Goal: Information Seeking & Learning: Learn about a topic

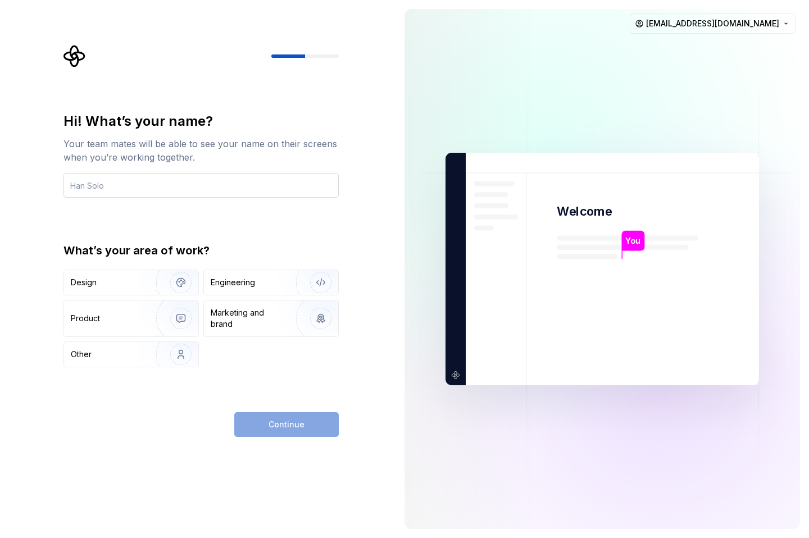
click at [179, 186] on input "text" at bounding box center [200, 185] width 275 height 25
click at [244, 283] on div "Engineering" at bounding box center [233, 282] width 44 height 11
click at [302, 424] on div "Continue" at bounding box center [286, 424] width 104 height 25
click at [161, 183] on input "text" at bounding box center [200, 185] width 275 height 25
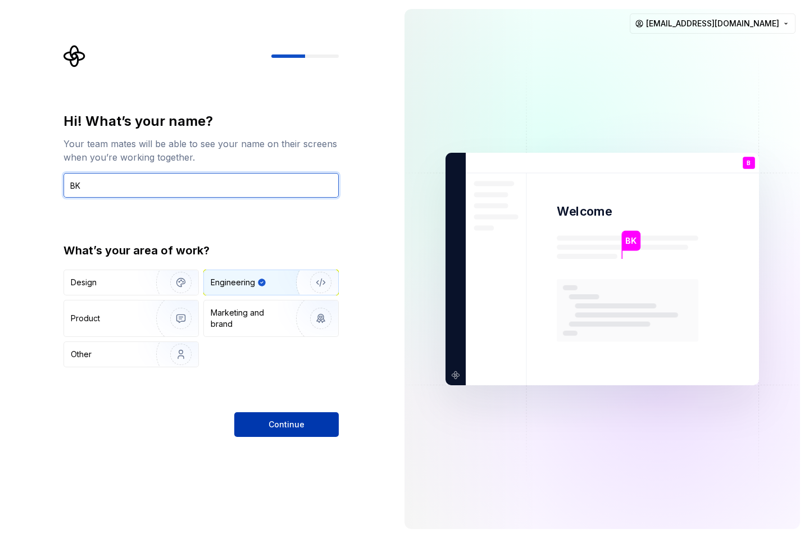
type input "BK"
click at [281, 420] on span "Continue" at bounding box center [287, 424] width 36 height 11
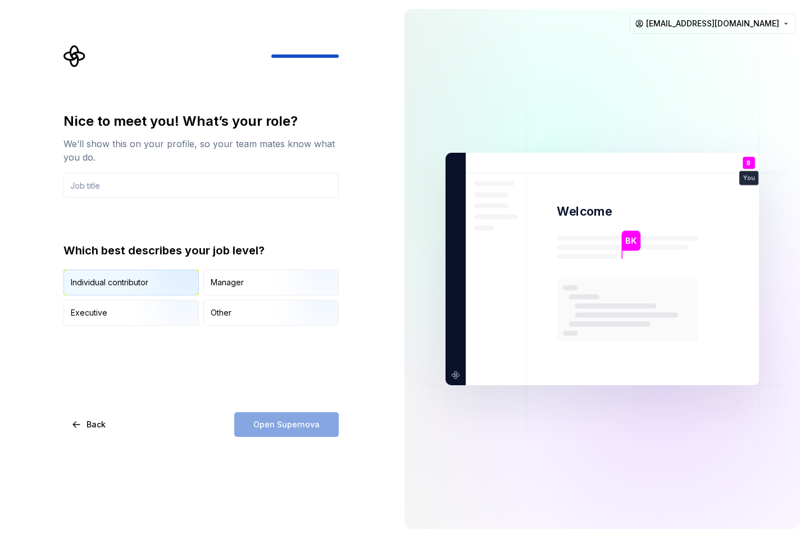
click at [163, 278] on img "button" at bounding box center [171, 296] width 72 height 75
click at [319, 385] on div "Nice to meet you! What’s your role? We’ll show this on your profile, so your te…" at bounding box center [200, 274] width 275 height 325
click at [131, 193] on input "text" at bounding box center [200, 185] width 275 height 25
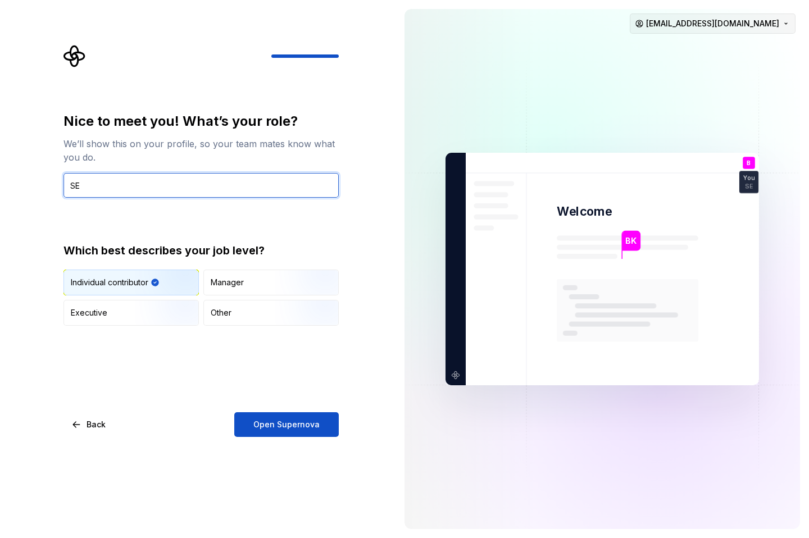
type input "SE"
click at [743, 21] on html "Nice to meet you! What’s your role? We’ll show this on your profile, so your te…" at bounding box center [404, 269] width 809 height 538
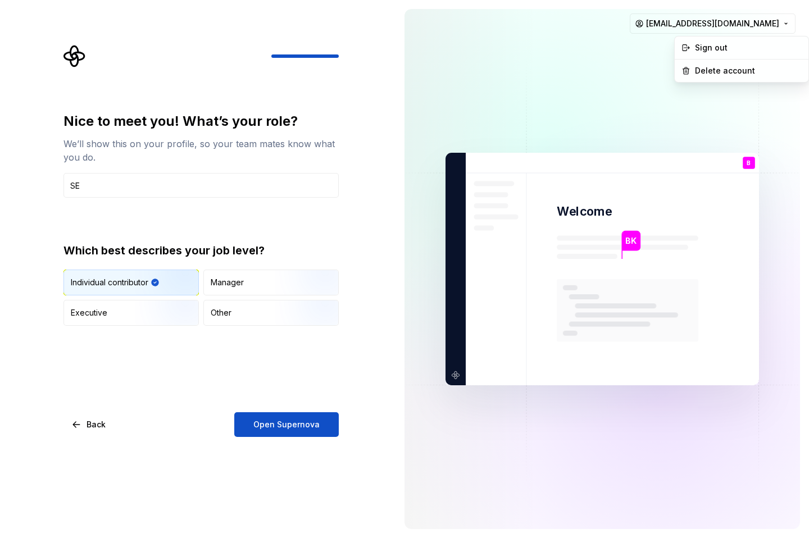
click at [299, 445] on html "Nice to meet you! What’s your role? We’ll show this on your profile, so your te…" at bounding box center [404, 269] width 809 height 538
click at [299, 429] on span "Open Supernova" at bounding box center [286, 424] width 66 height 11
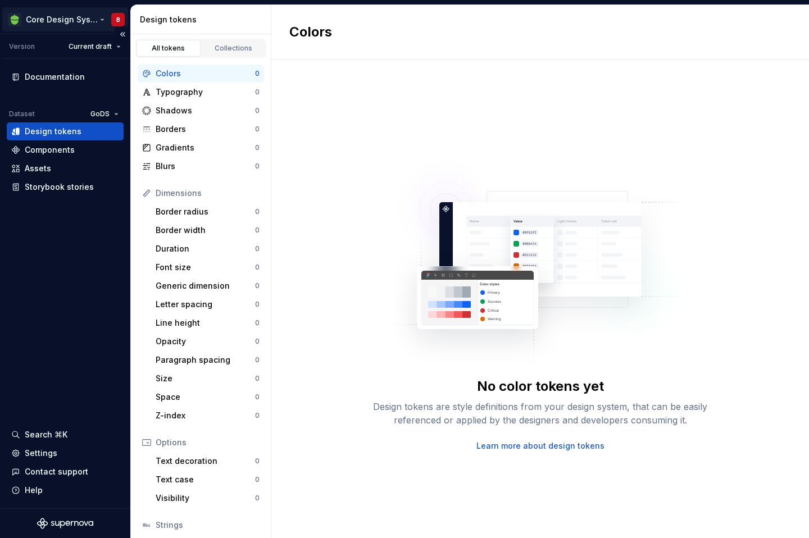
click at [47, 21] on html "Core Design System B Version Current draft Documentation Dataset GoDS Design to…" at bounding box center [404, 269] width 809 height 538
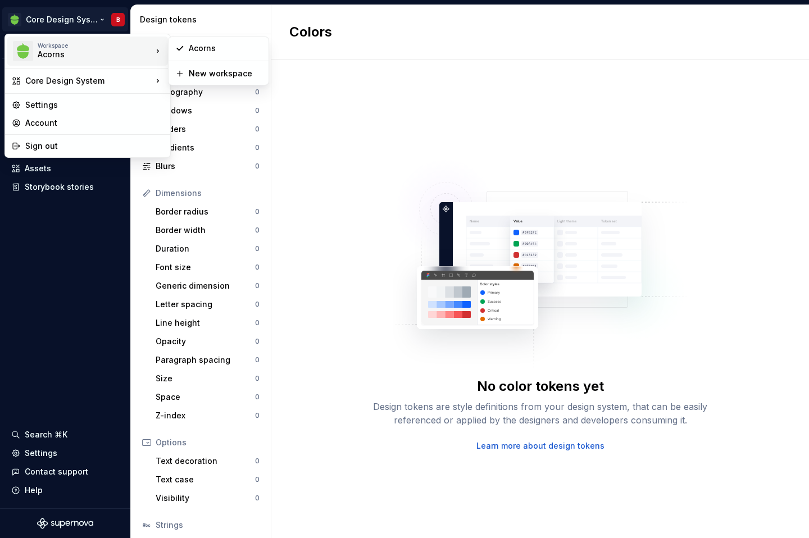
click at [61, 51] on div "Acorns" at bounding box center [85, 54] width 95 height 11
click at [102, 49] on div "Acorns" at bounding box center [85, 54] width 95 height 11
click at [77, 312] on html "Core Design System B Version Current draft Documentation Dataset GoDS Design to…" at bounding box center [404, 269] width 809 height 538
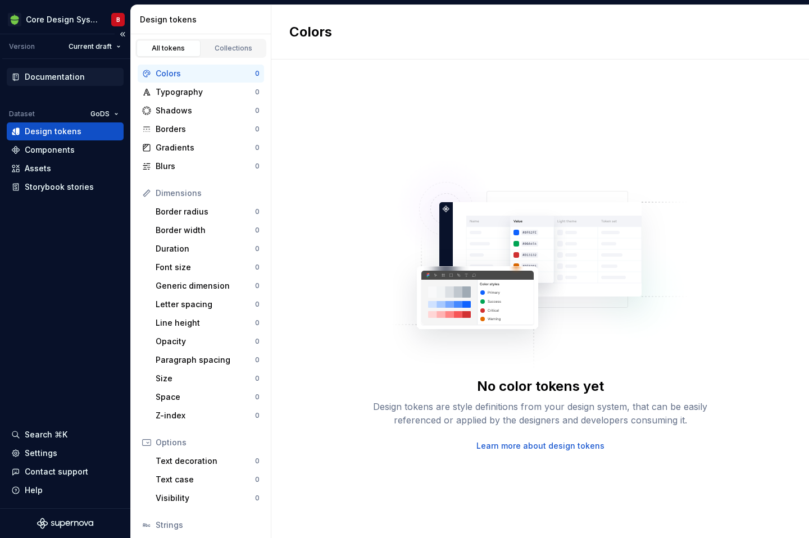
click at [53, 78] on div "Documentation" at bounding box center [55, 76] width 60 height 11
click at [74, 21] on html "Core Design System B Version Current draft Documentation Dataset GoDS Design to…" at bounding box center [404, 269] width 809 height 538
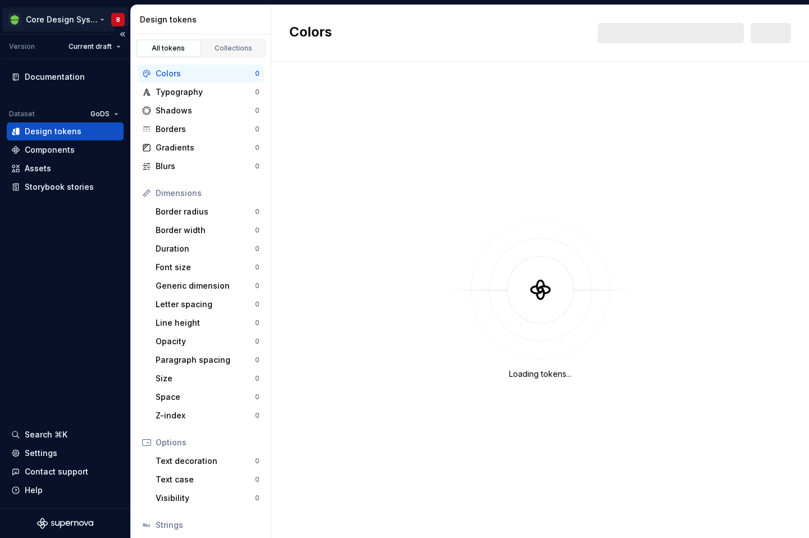
click at [107, 15] on html "Core Design System B Version Current draft Documentation Dataset GoDS Design to…" at bounding box center [404, 269] width 809 height 538
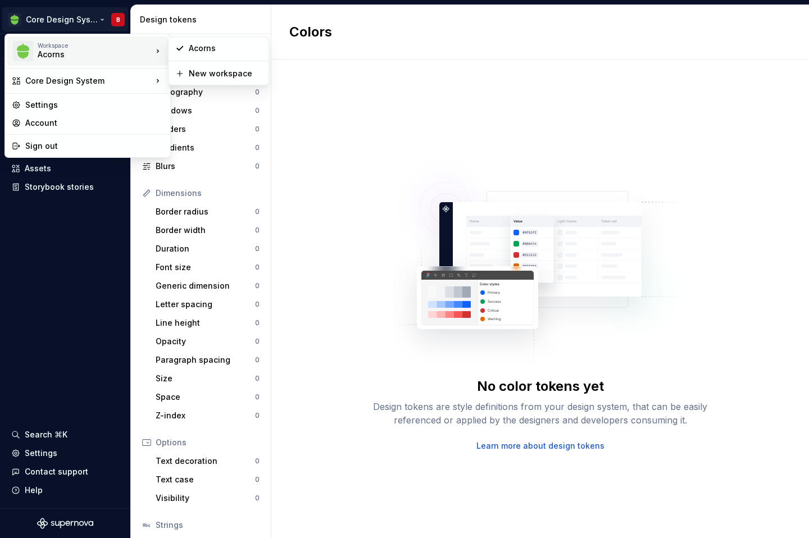
click at [112, 49] on div "Acorns" at bounding box center [85, 54] width 95 height 11
click at [70, 323] on html "Core Design System B Version Current draft Documentation Dataset GoDS Design to…" at bounding box center [404, 269] width 809 height 538
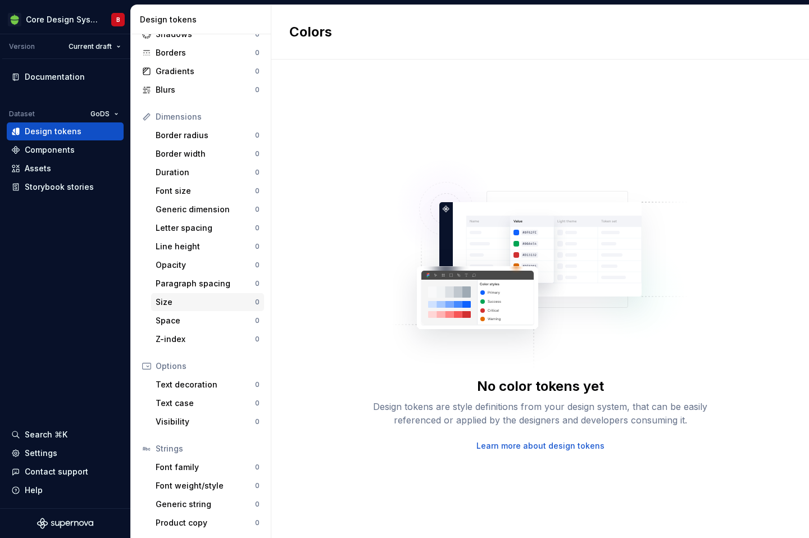
scroll to position [77, 0]
click at [46, 148] on div "Components" at bounding box center [50, 149] width 50 height 11
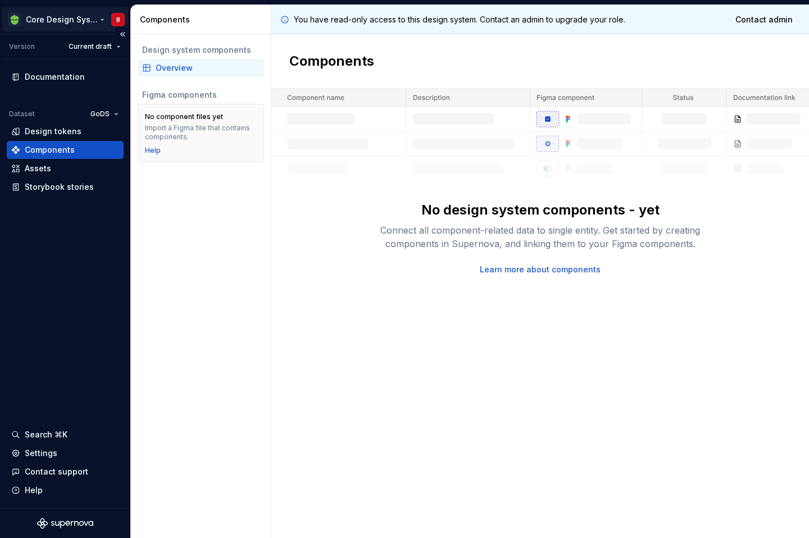
click at [115, 15] on html "Core Design System B Version Current draft Documentation Dataset GoDS Design to…" at bounding box center [404, 269] width 809 height 538
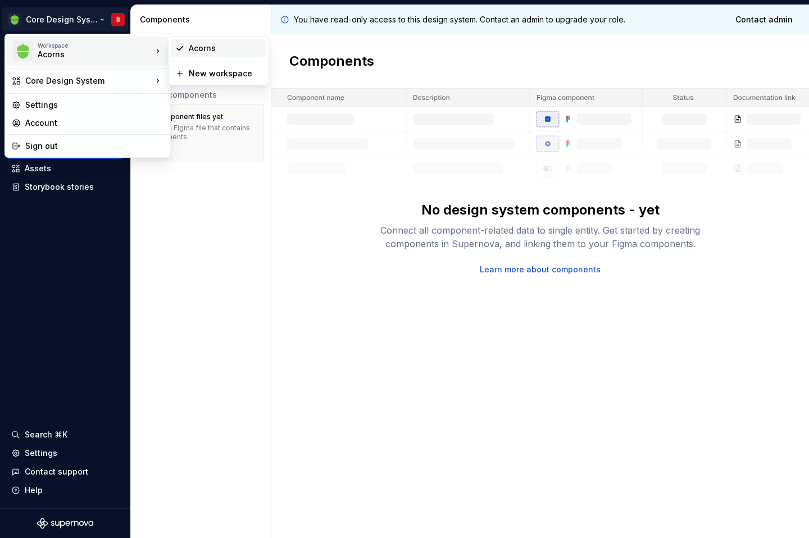
click at [181, 51] on icon at bounding box center [179, 48] width 9 height 9
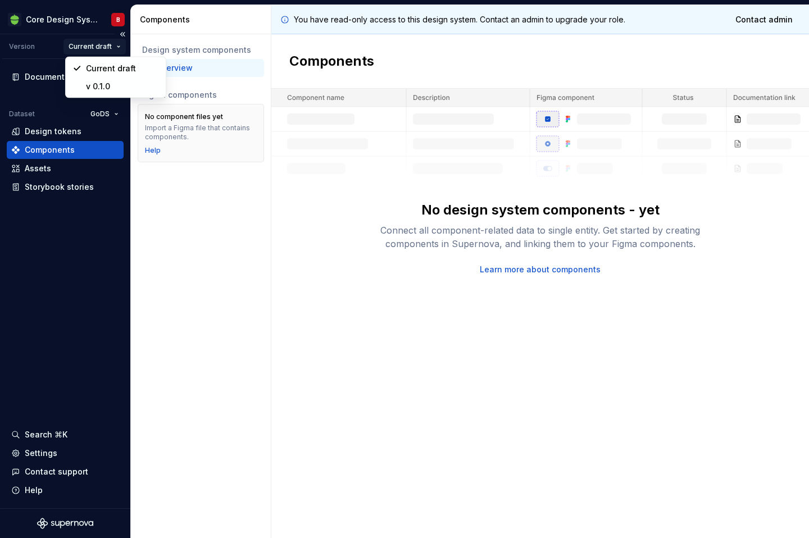
click at [100, 46] on html "Core Design System B Version Current draft Documentation Dataset GoDS Design to…" at bounding box center [404, 269] width 809 height 538
click at [96, 86] on div "v 0.1.0" at bounding box center [122, 86] width 73 height 11
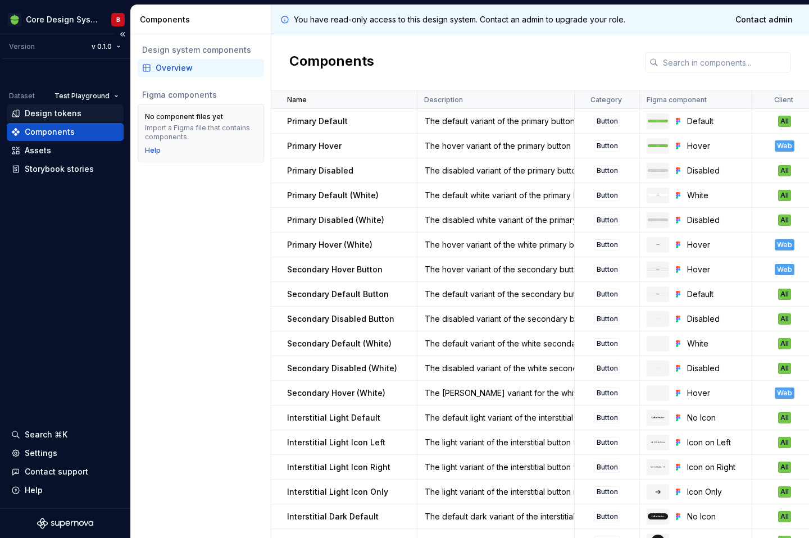
click at [53, 117] on div "Design tokens" at bounding box center [53, 113] width 57 height 11
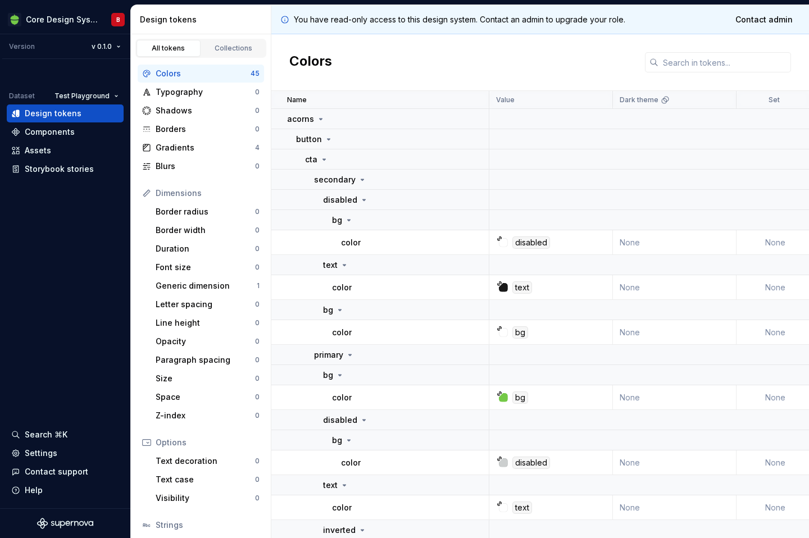
click at [210, 76] on div "Colors" at bounding box center [203, 73] width 95 height 11
click at [686, 60] on input "text" at bounding box center [724, 62] width 133 height 20
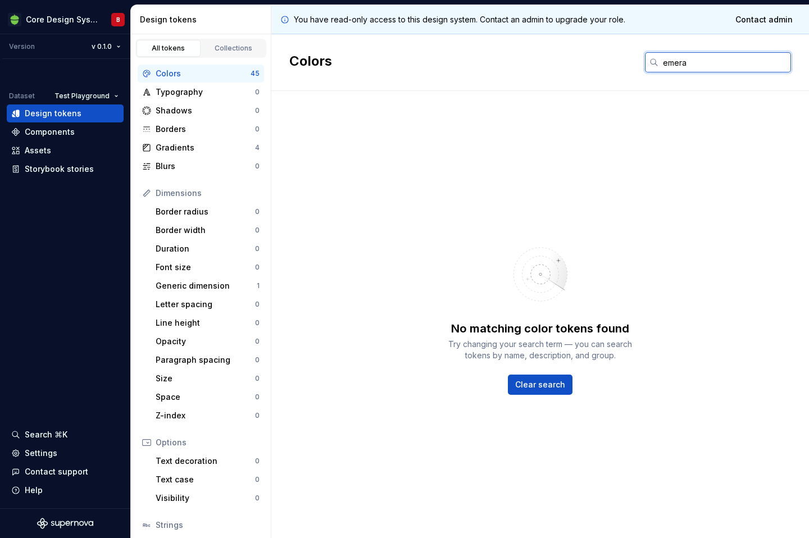
type input "emer"
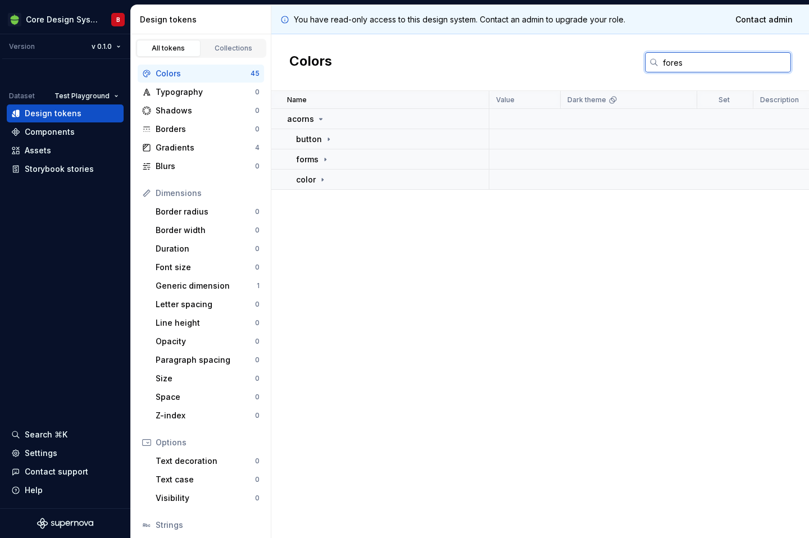
type input "forest"
click at [318, 139] on icon at bounding box center [322, 139] width 9 height 9
click at [343, 160] on icon at bounding box center [340, 159] width 9 height 9
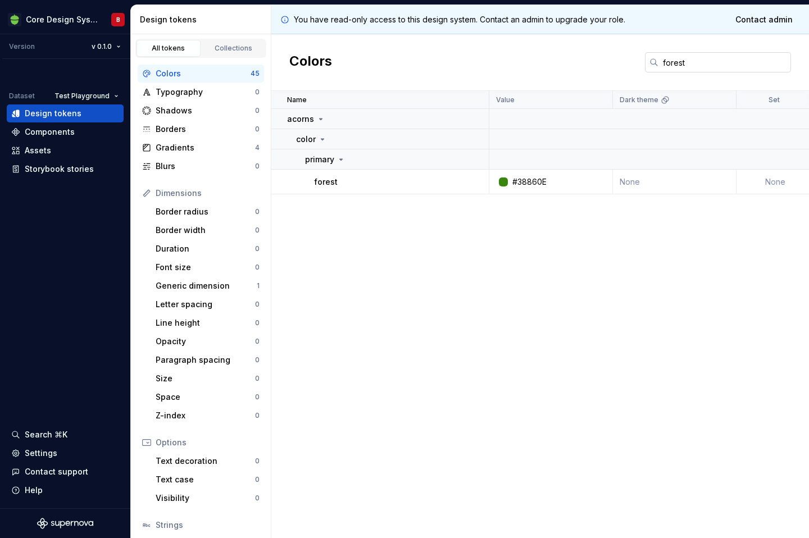
click at [693, 66] on input "forest" at bounding box center [724, 62] width 133 height 20
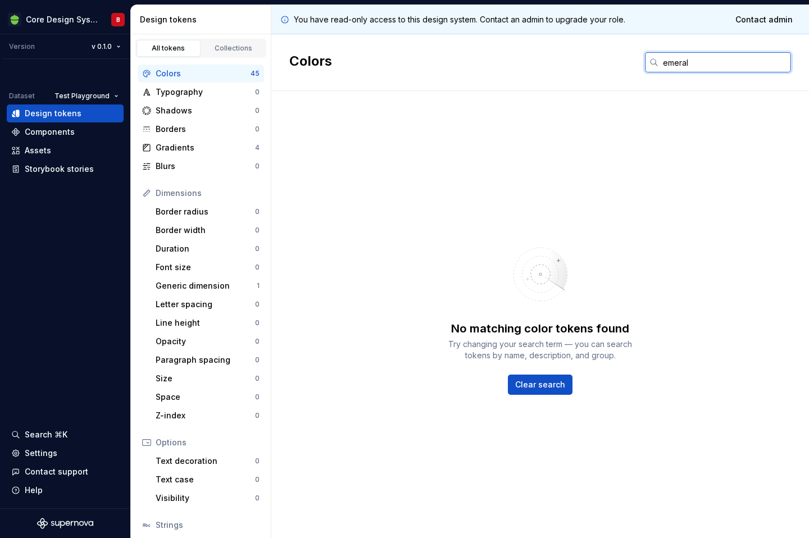
type input "emerald"
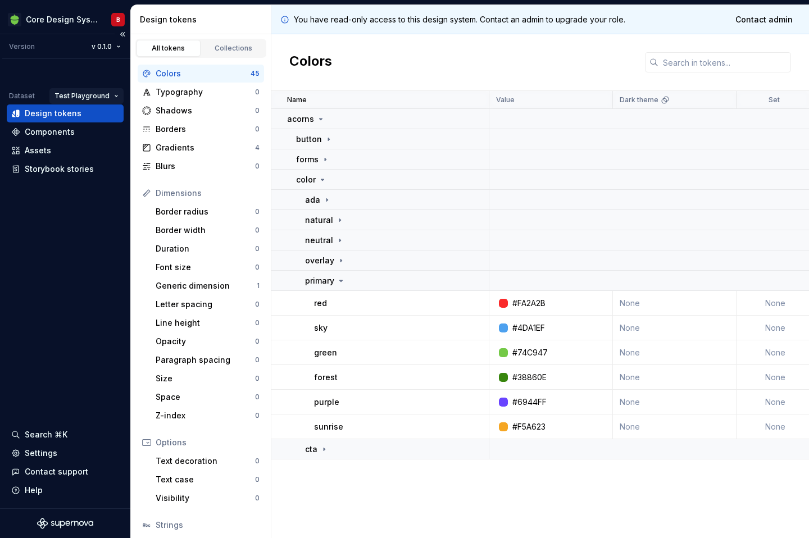
click at [101, 96] on html "Core Design System B Version v 0.1.0 Dataset Test Playground Design tokens Comp…" at bounding box center [404, 269] width 809 height 538
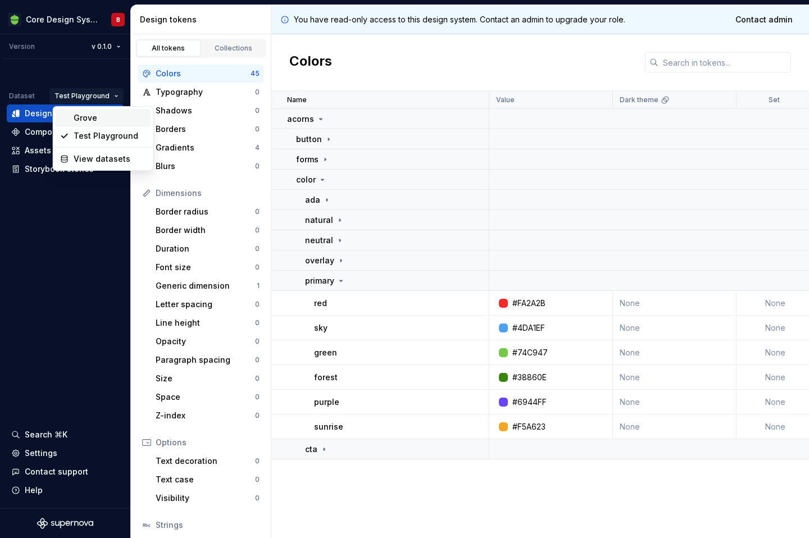
click at [100, 118] on div "Grove" at bounding box center [110, 117] width 73 height 11
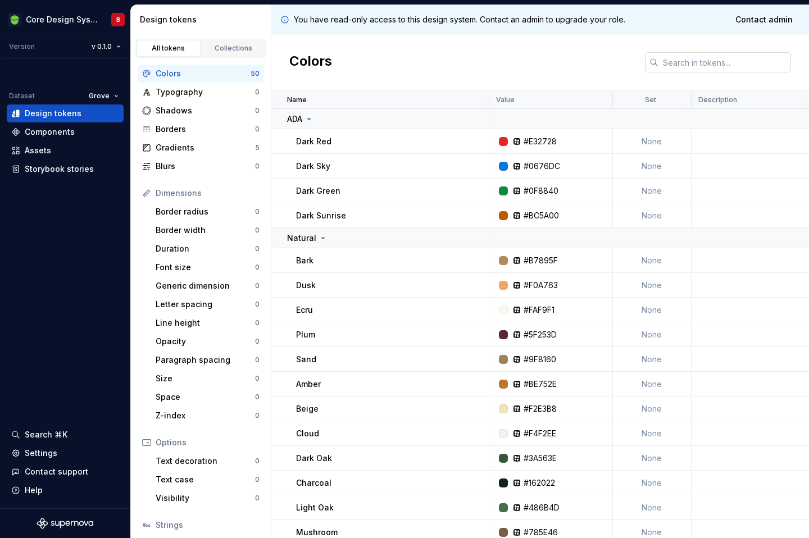
click at [688, 65] on input "text" at bounding box center [724, 62] width 133 height 20
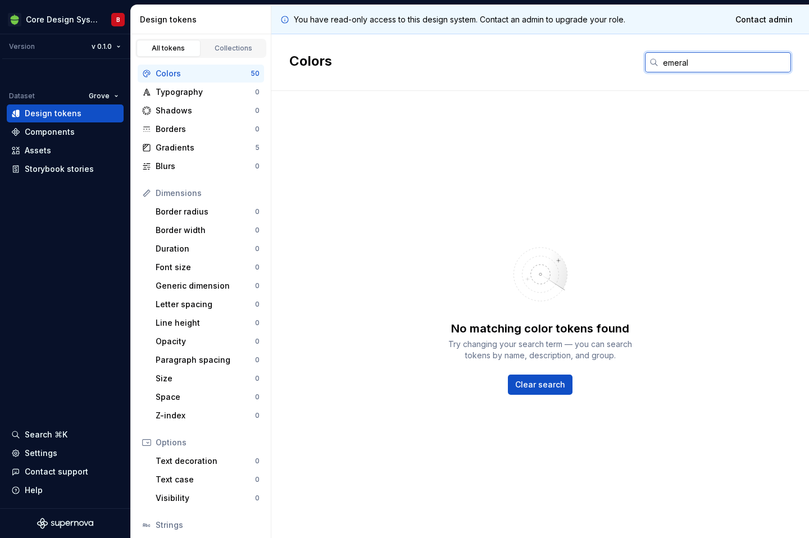
type input "emerald"
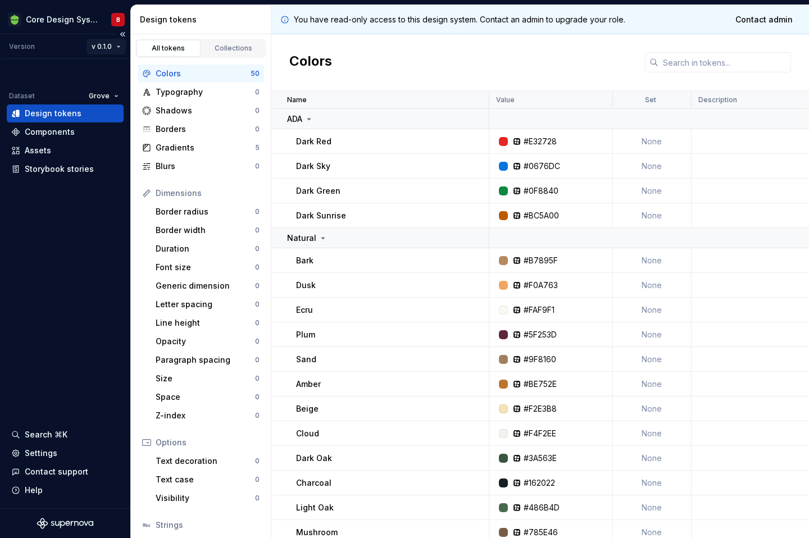
click at [115, 46] on html "Core Design System B Version v 0.1.0 Dataset Grove Design tokens Components Ass…" at bounding box center [404, 269] width 809 height 538
click at [111, 47] on html "Core Design System B Version v 0.1.0 Dataset Grove Design tokens Components Ass…" at bounding box center [404, 269] width 809 height 538
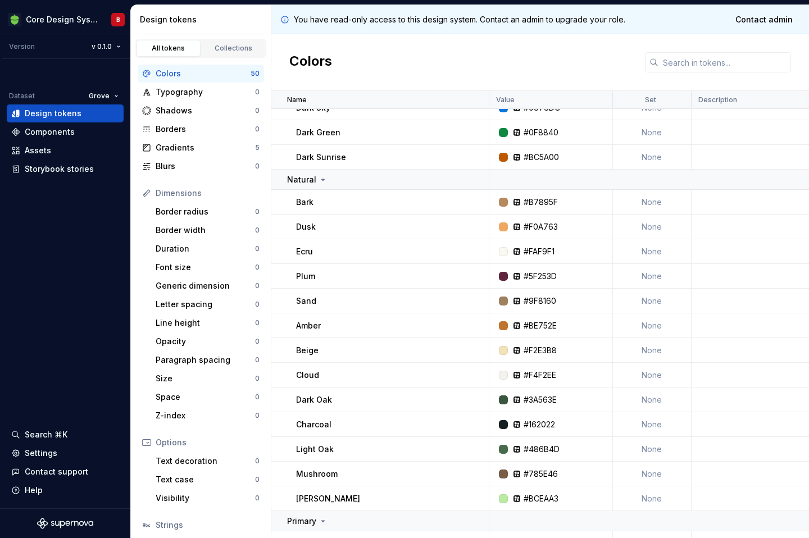
scroll to position [61, 0]
